Goal: Participate in discussion: Engage in conversation with other users on a specific topic

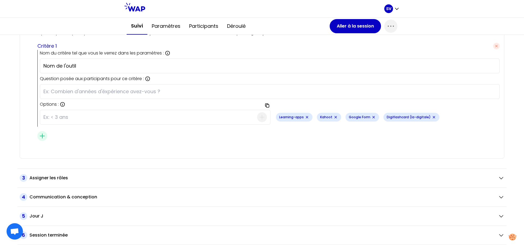
scroll to position [790, 0]
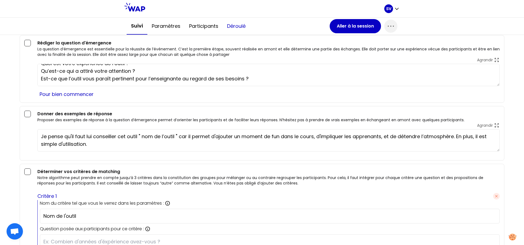
click at [241, 26] on button "Déroulé" at bounding box center [236, 26] width 27 height 16
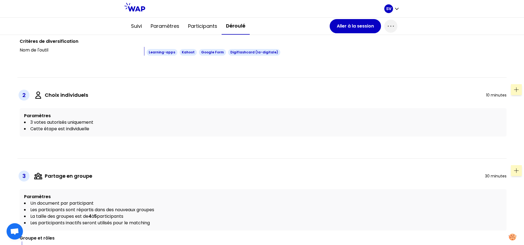
scroll to position [251, 0]
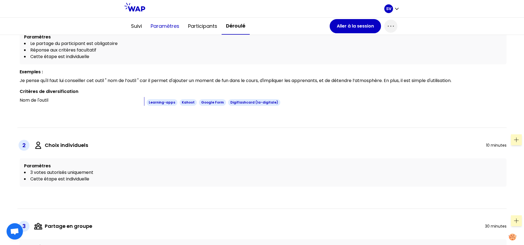
click at [166, 22] on button "Paramètres" at bounding box center [164, 26] width 37 height 16
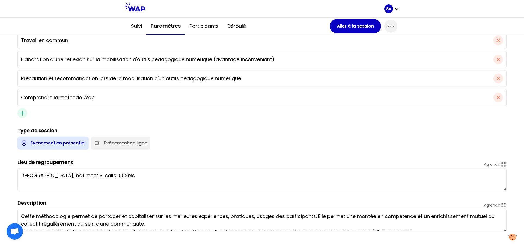
scroll to position [311, 0]
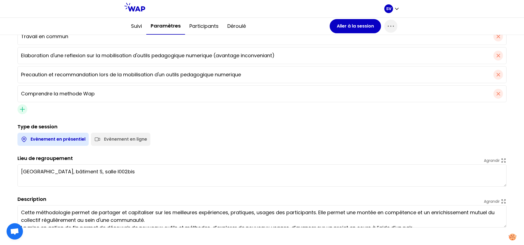
click at [199, 143] on div "Evènement en présentiel Evènement en ligne" at bounding box center [260, 138] width 491 height 15
click at [213, 23] on button "Participants" at bounding box center [204, 26] width 38 height 16
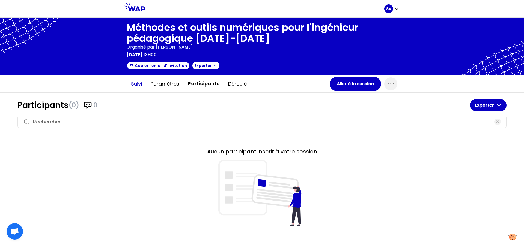
click at [139, 85] on button "Suivi" at bounding box center [137, 84] width 20 height 16
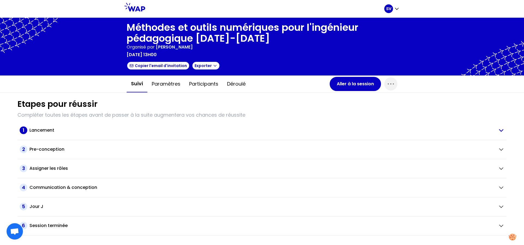
click at [35, 131] on h2 "Lancement" at bounding box center [41, 130] width 25 height 7
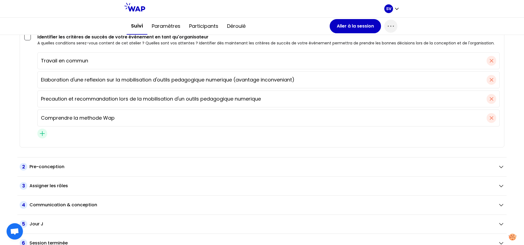
scroll to position [272, 0]
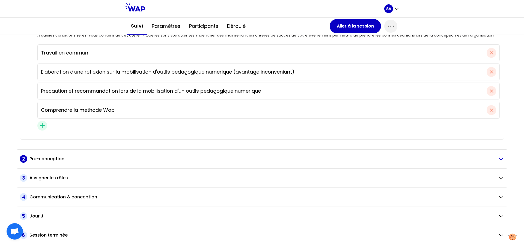
click at [49, 157] on h2 "Pre-conception" at bounding box center [46, 159] width 35 height 7
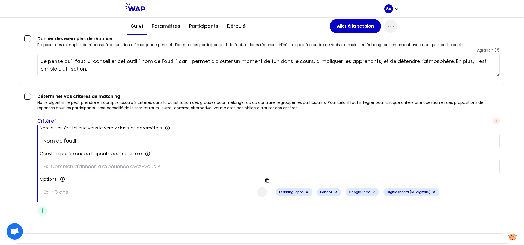
scroll to position [924, 0]
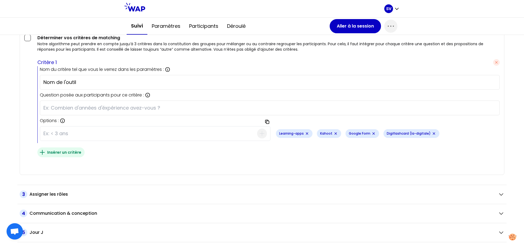
click at [52, 152] on span "Insérer un critère" at bounding box center [65, 152] width 37 height 5
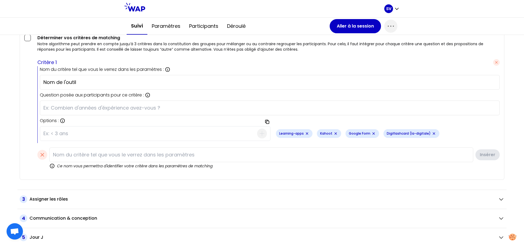
click at [64, 156] on input at bounding box center [261, 155] width 424 height 15
type input "Wooclap"
click at [490, 157] on button "Insérer" at bounding box center [486, 155] width 25 height 12
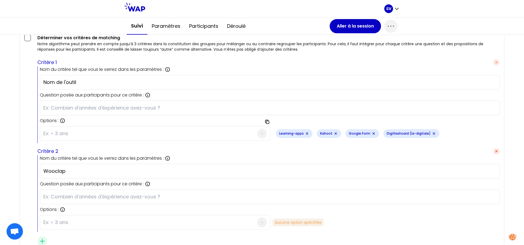
click at [494, 154] on span "button" at bounding box center [496, 151] width 7 height 7
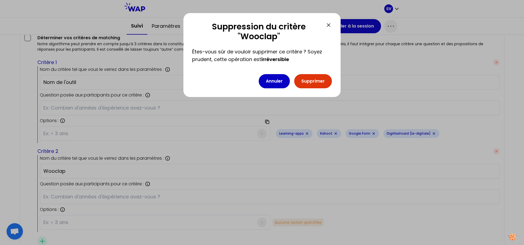
click at [314, 81] on button "Supprimer" at bounding box center [313, 81] width 38 height 14
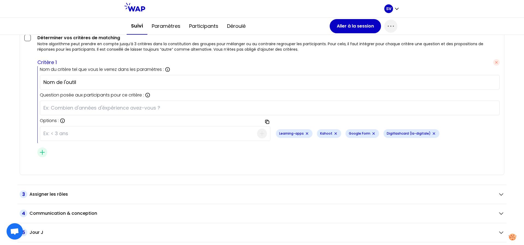
click at [371, 134] on icon "Remove small badge" at bounding box center [373, 133] width 4 height 4
click at [67, 139] on input at bounding box center [150, 134] width 214 height 14
type input "wooclap"
click at [260, 134] on icon "button" at bounding box center [262, 133] width 7 height 7
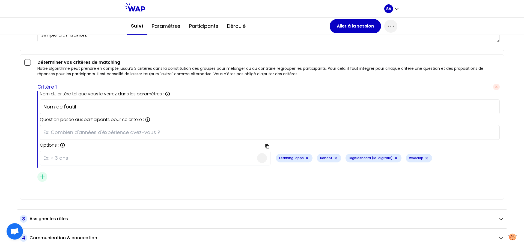
scroll to position [941, 0]
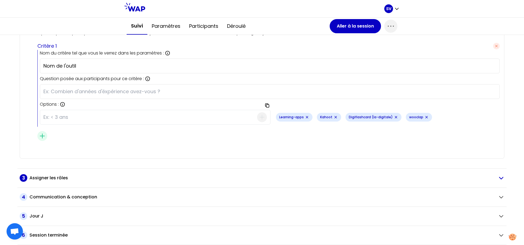
click at [45, 177] on h2 "Assigner les rôles" at bounding box center [48, 178] width 38 height 7
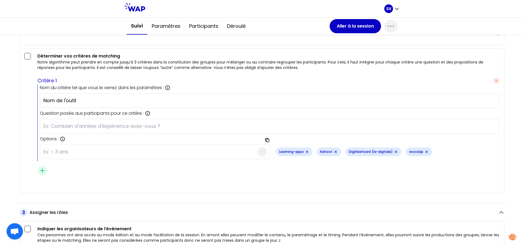
scroll to position [848, 0]
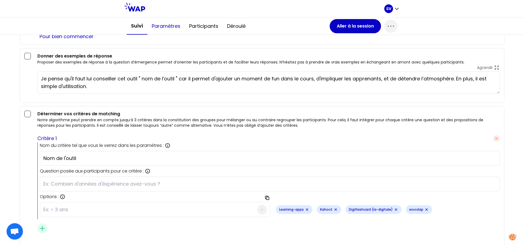
click at [165, 22] on button "Paramètres" at bounding box center [165, 26] width 37 height 16
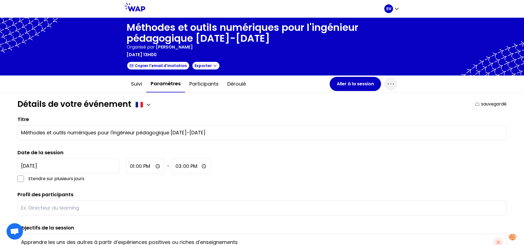
click at [136, 132] on input "Méthodes et outils numériques pour l'ingénieur pédagogique [DATE]-[DATE]" at bounding box center [262, 133] width 482 height 8
type input "Méthodes et outils numériques pour l'ingénieur.e pédagogique [DATE]-[DATE]"
click at [355, 85] on button "Aller à la session" at bounding box center [354, 84] width 51 height 14
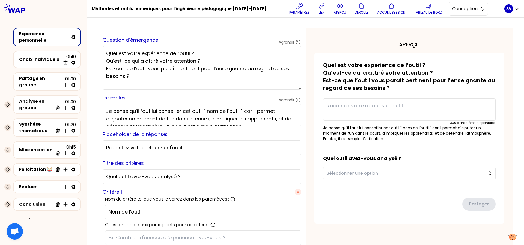
click at [117, 55] on textarea "Quel est votre expérience de l’outil ? Qu’est-ce qui a attiré votre attention ?…" at bounding box center [202, 68] width 199 height 44
click at [125, 78] on textarea "Quelle est votre expérience de l’outil ? Qu’est-ce qui a attiré votre attention…" at bounding box center [202, 68] width 199 height 44
type textarea "Quelle est votre expérience de l’outil ? Qu’est-ce qui a attiré votre attention…"
click at [468, 177] on button "Sélectionner une option" at bounding box center [409, 174] width 172 height 14
click at [497, 176] on div "sauvegardé Quelle est votre expérience de l’outil ? Qu’est-ce qui a attiré votr…" at bounding box center [409, 138] width 190 height 171
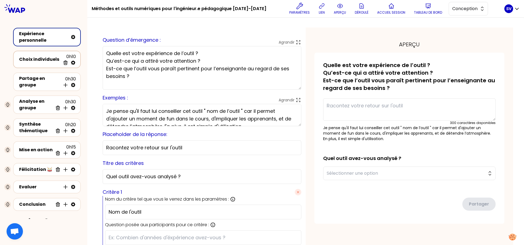
click at [32, 58] on div "Choix individuels" at bounding box center [39, 59] width 41 height 7
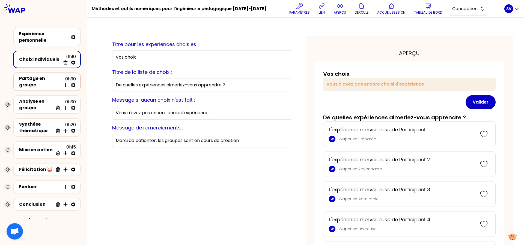
click at [28, 83] on div "Partage en groupe" at bounding box center [39, 81] width 41 height 13
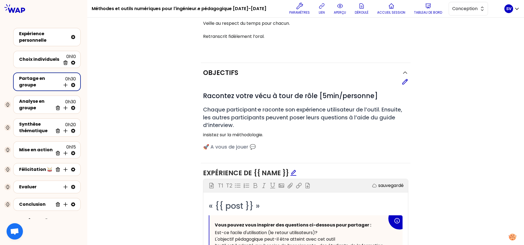
scroll to position [135, 0]
click at [28, 106] on div "Analyse en groupe" at bounding box center [36, 104] width 34 height 13
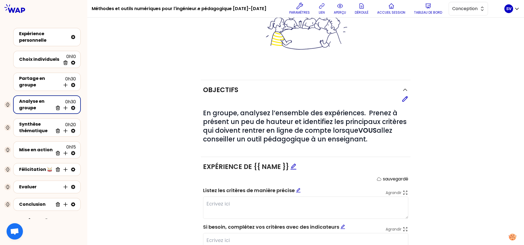
scroll to position [96, 0]
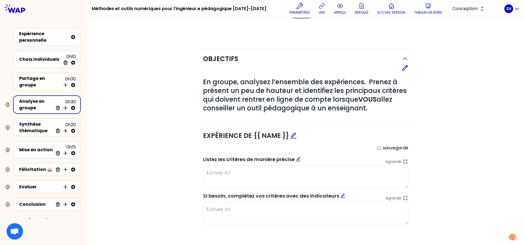
click at [187, 165] on div "Objectifs Editer # En groupe, analysez l’ensemble des expériences. Prenez à pré…" at bounding box center [305, 141] width 415 height 185
click at [32, 127] on div "Synthèse thématique" at bounding box center [36, 127] width 34 height 13
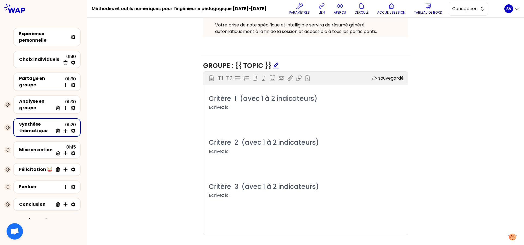
scroll to position [251, 0]
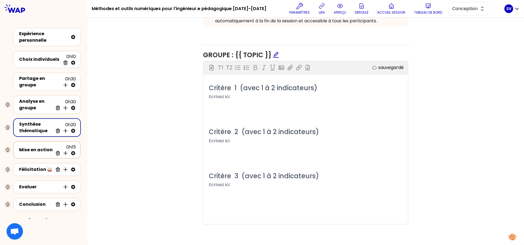
click at [31, 152] on div "Mise en action" at bounding box center [36, 150] width 34 height 7
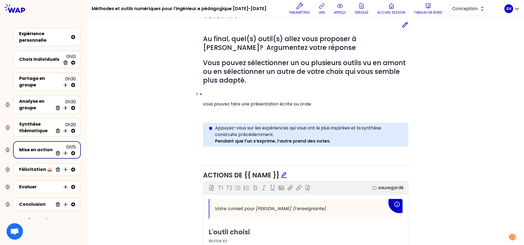
scroll to position [154, 0]
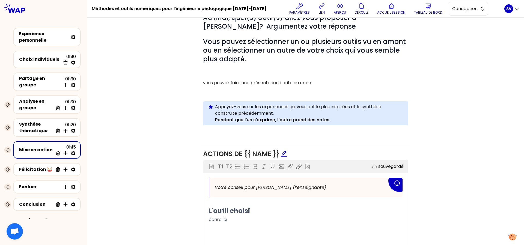
click at [183, 176] on div "Objectifs Editer # Au final, quel(s) outil(s) allez vous proposer à [PERSON_NAM…" at bounding box center [305, 167] width 415 height 364
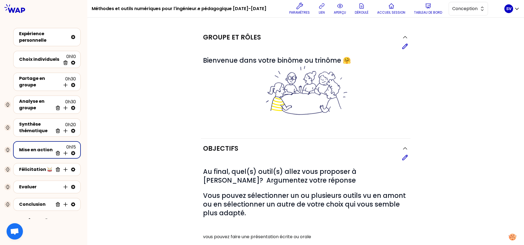
click at [478, 9] on button "Conception" at bounding box center [467, 9] width 39 height 14
click at [470, 32] on span "Facilitation" at bounding box center [471, 31] width 23 height 7
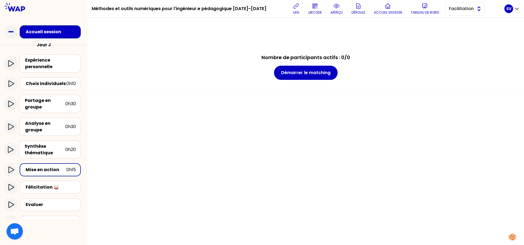
click at [466, 7] on span "Facilitation" at bounding box center [461, 8] width 25 height 7
click at [457, 20] on span "Conception" at bounding box center [467, 22] width 23 height 7
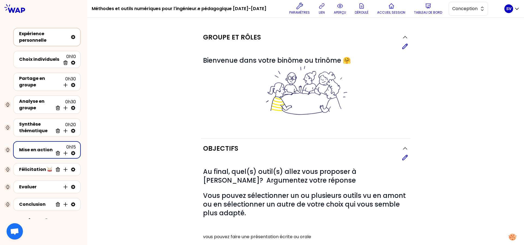
click at [31, 38] on div "Expérience personnelle" at bounding box center [43, 37] width 49 height 13
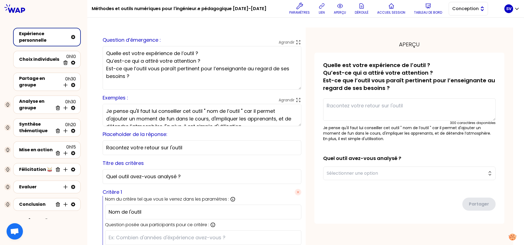
click at [475, 10] on button "Conception" at bounding box center [467, 9] width 39 height 14
click at [369, 28] on div "aperçu sauvegardé Quelle est votre expérience de l’outil ? Qu’est-ce qui a atti…" at bounding box center [408, 175] width 207 height 295
click at [334, 10] on p "aperçu" at bounding box center [340, 12] width 12 height 4
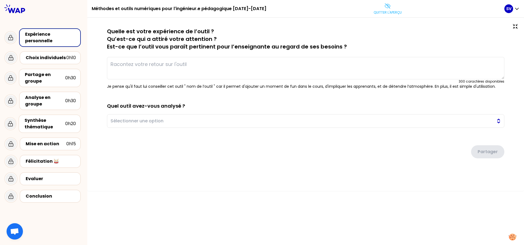
click at [179, 123] on span "Sélectionner une option" at bounding box center [301, 121] width 382 height 7
click at [55, 58] on div "Choix individuels" at bounding box center [46, 58] width 41 height 7
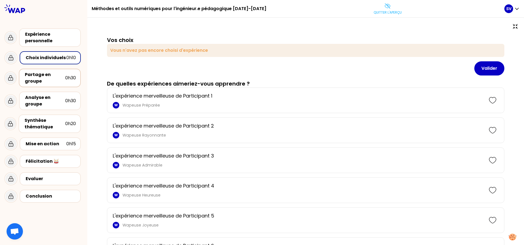
click at [46, 77] on div "Partage en groupe" at bounding box center [45, 77] width 40 height 13
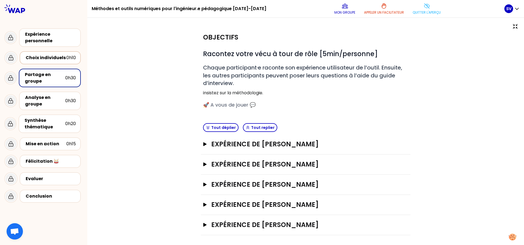
click at [57, 58] on div "Choix individuels" at bounding box center [46, 58] width 41 height 7
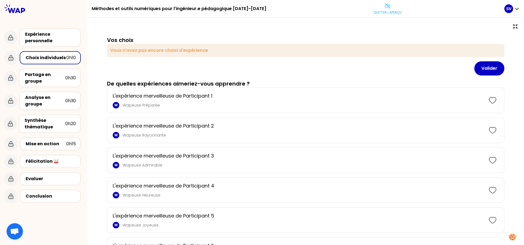
click at [46, 104] on div "Analyse en groupe" at bounding box center [45, 100] width 40 height 13
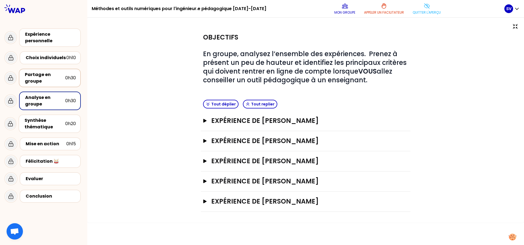
click at [40, 77] on div "Partage en groupe" at bounding box center [45, 77] width 40 height 13
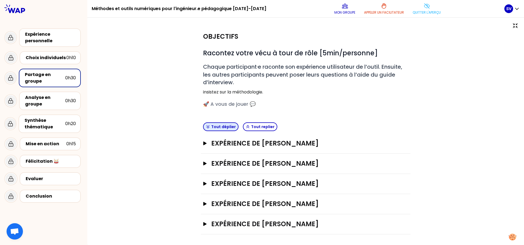
scroll to position [1, 0]
click at [203, 144] on icon "button" at bounding box center [204, 143] width 3 height 4
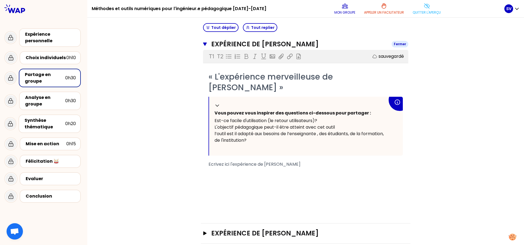
scroll to position [101, 0]
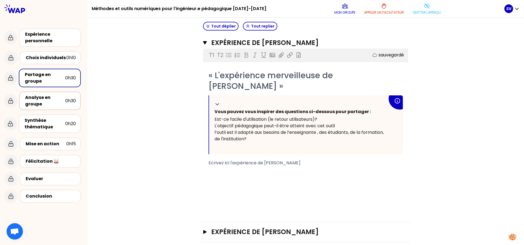
click at [44, 101] on div "Analyse en groupe" at bounding box center [45, 100] width 40 height 13
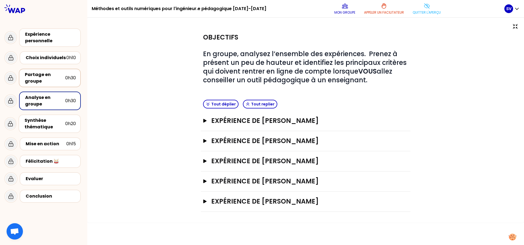
click at [53, 82] on div "Partage en groupe" at bounding box center [45, 77] width 40 height 13
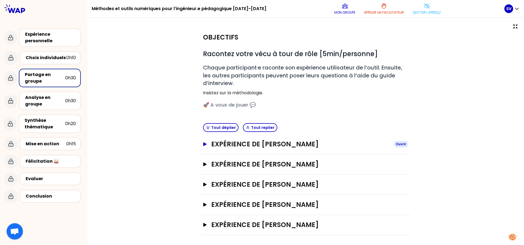
click at [203, 143] on icon "button" at bounding box center [205, 144] width 4 height 4
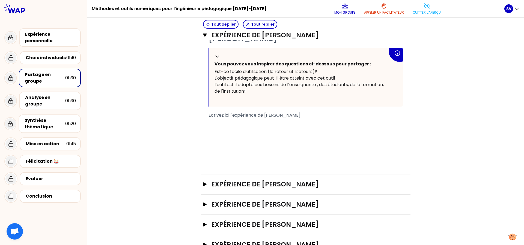
scroll to position [151, 0]
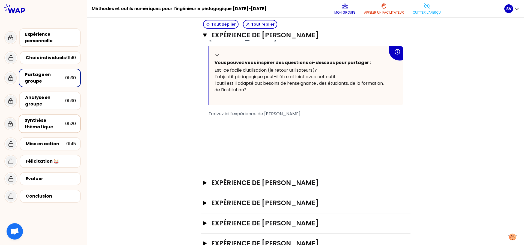
click at [34, 125] on div "Synthèse thématique" at bounding box center [45, 123] width 41 height 13
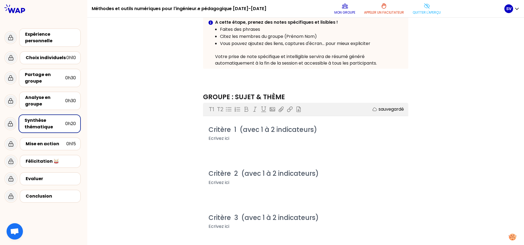
scroll to position [100, 0]
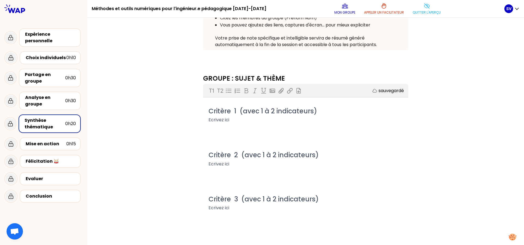
click at [147, 84] on div "Objectifs # Rédiger les 3 critères primordiaux permettant d’évaluer la pertinen…" at bounding box center [305, 92] width 415 height 330
